Goal: Information Seeking & Learning: Learn about a topic

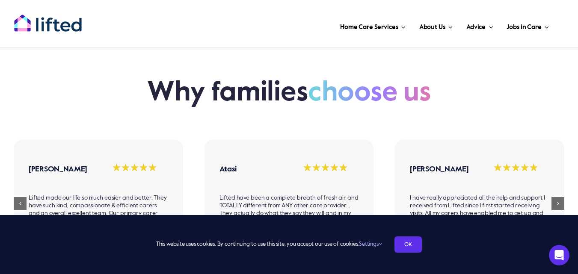
scroll to position [552, 0]
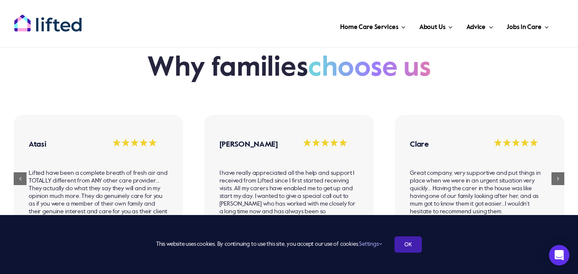
click at [412, 246] on link "OK" at bounding box center [408, 245] width 27 height 16
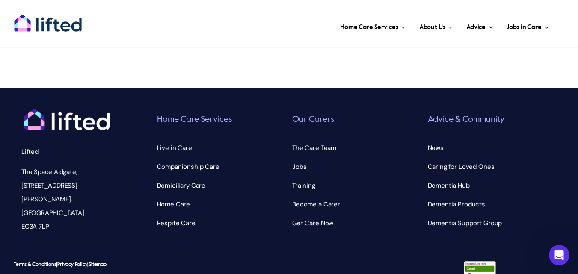
scroll to position [2960, 0]
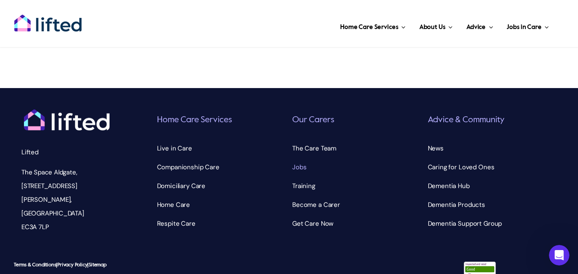
click at [296, 160] on span "Jobs" at bounding box center [299, 167] width 14 height 14
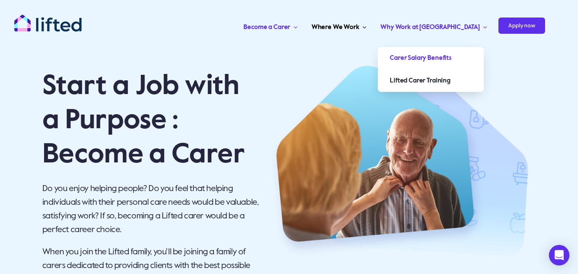
click at [451, 61] on span "Carer Salary Benefits" at bounding box center [421, 58] width 62 height 14
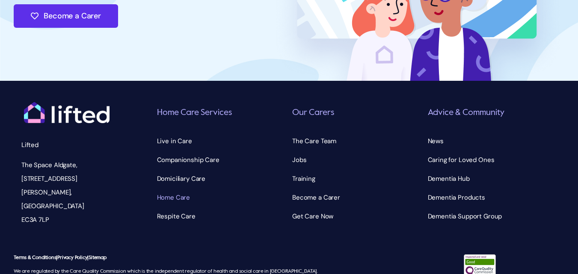
scroll to position [2789, 0]
